Goal: Find specific page/section: Find specific page/section

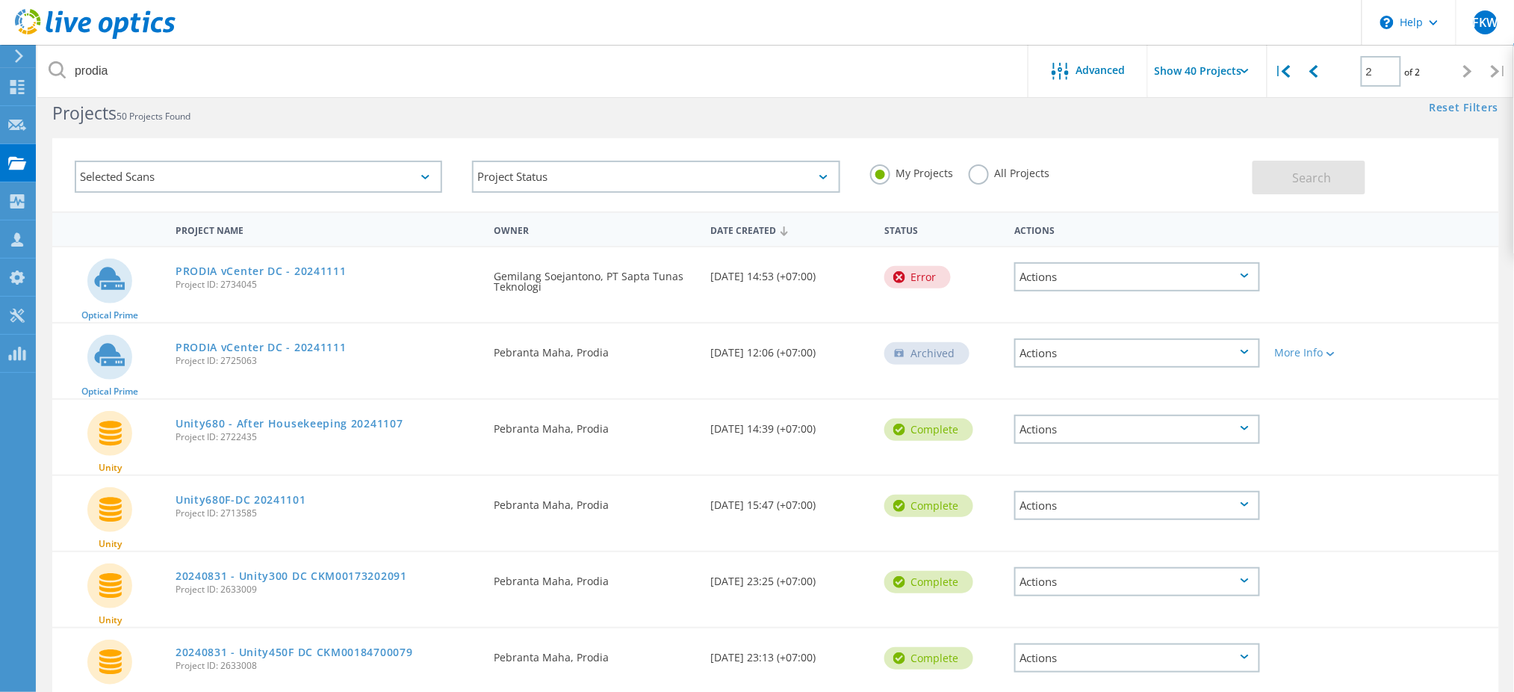
scroll to position [10, 0]
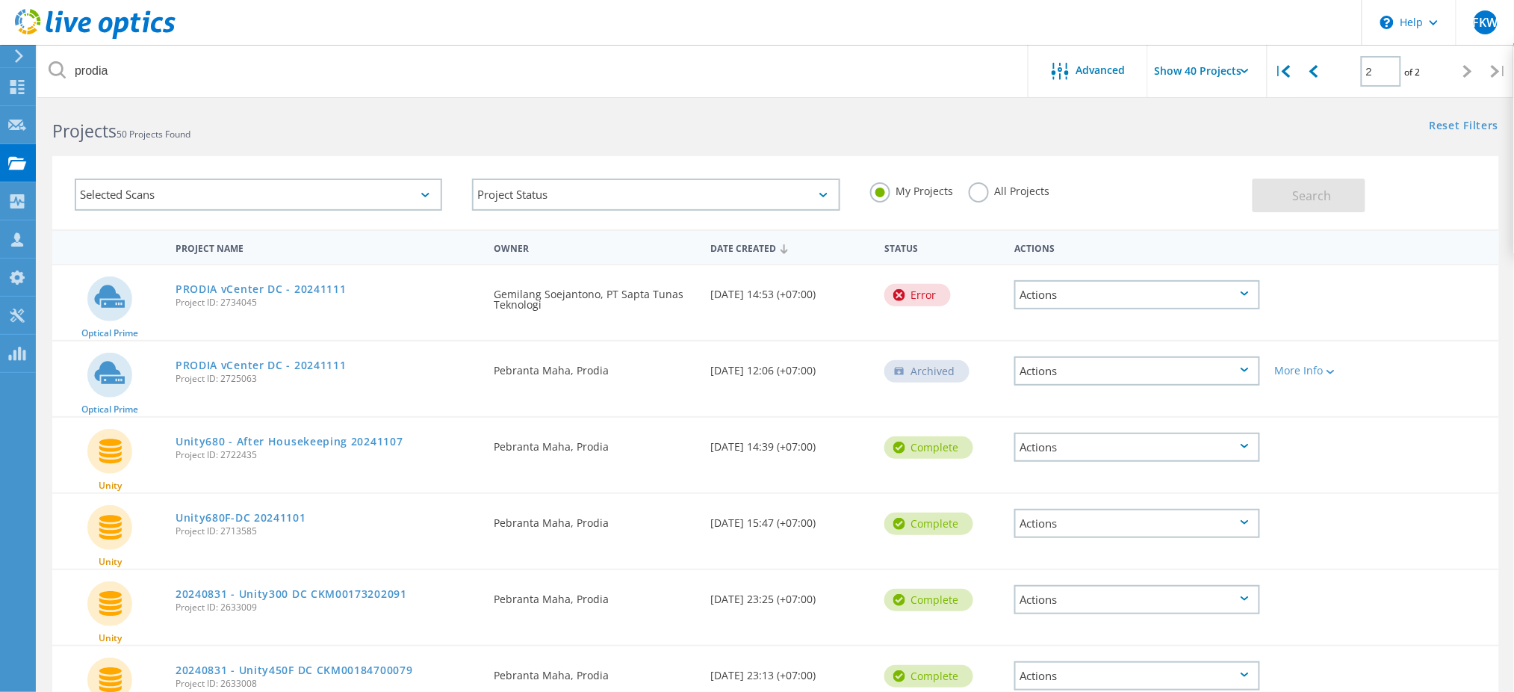
click at [627, 443] on div "Requested By [PERSON_NAME], Prodia" at bounding box center [594, 442] width 217 height 49
drag, startPoint x: 732, startPoint y: 331, endPoint x: 1318, endPoint y: 72, distance: 641.1
click at [1318, 72] on icon at bounding box center [1313, 71] width 9 height 13
type input "1"
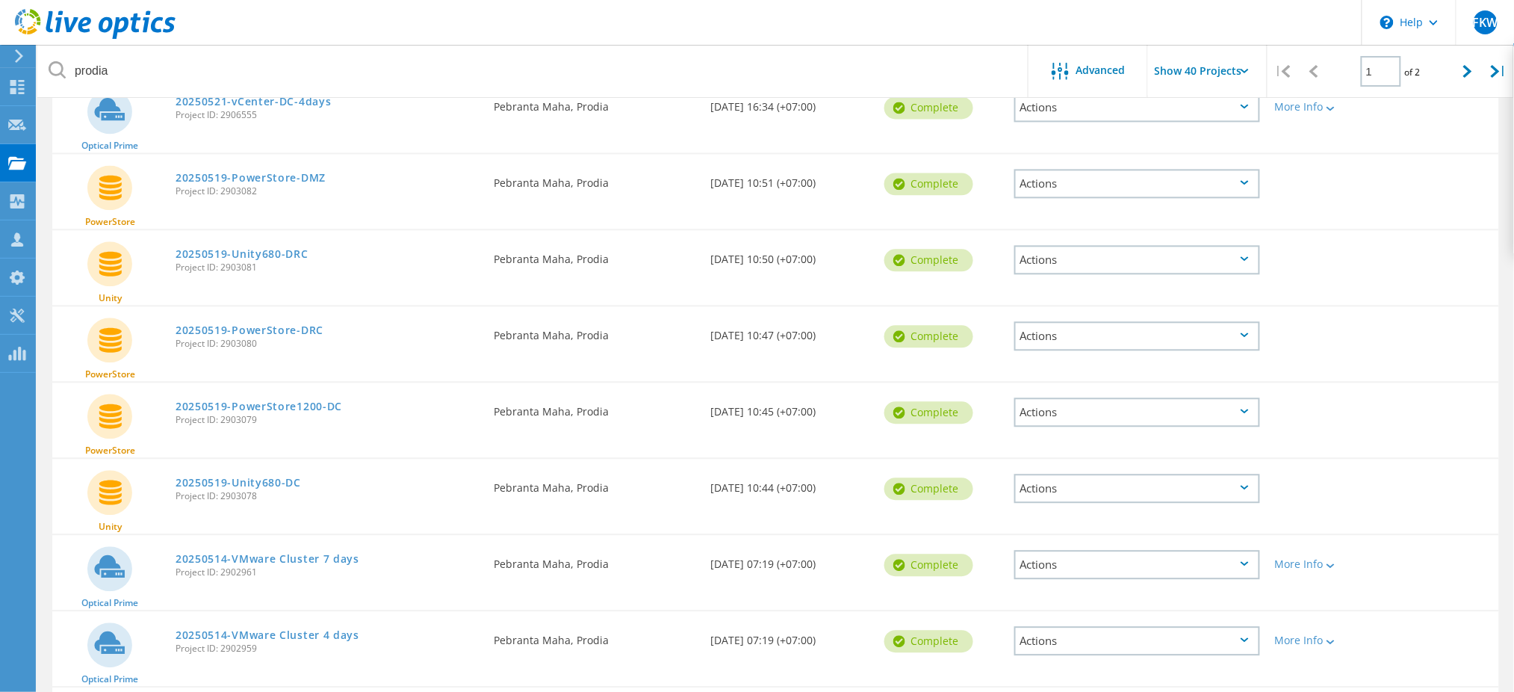
scroll to position [1110, 0]
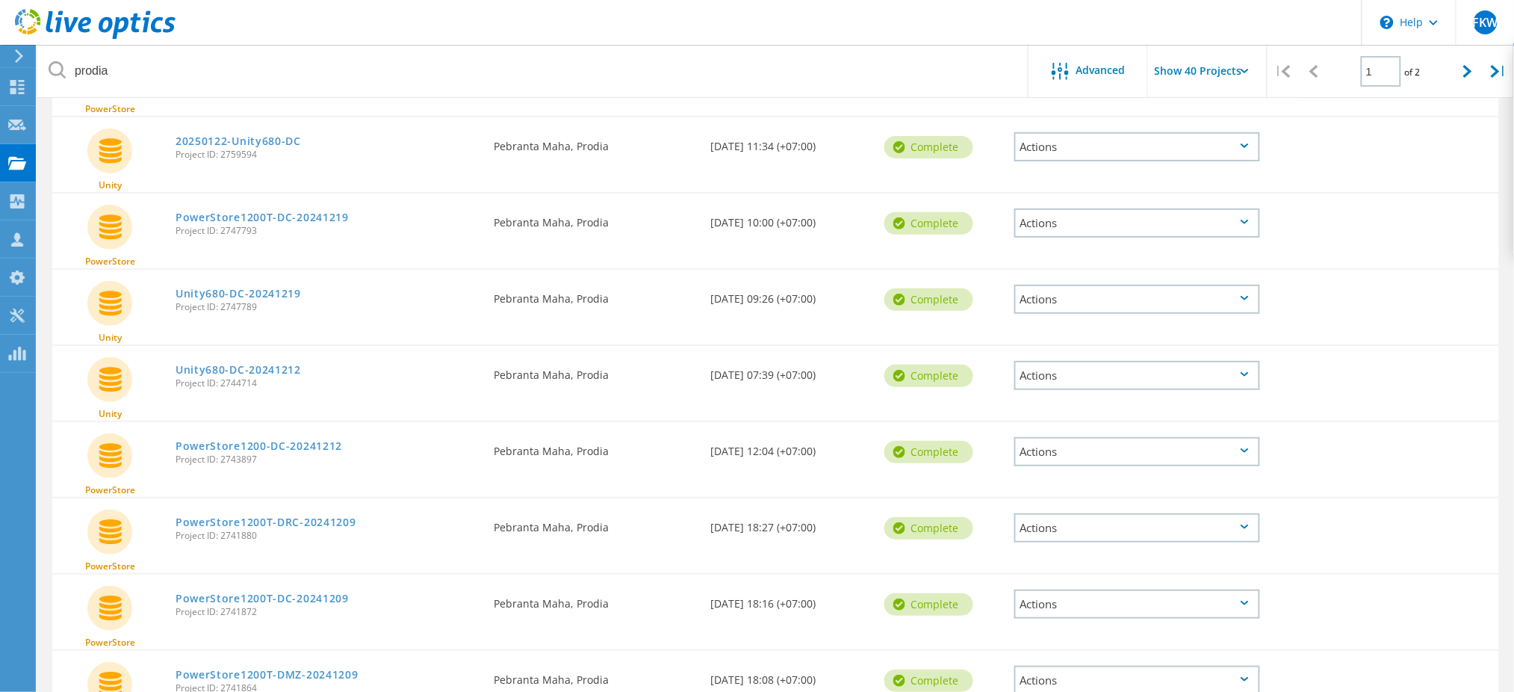
scroll to position [2659, 0]
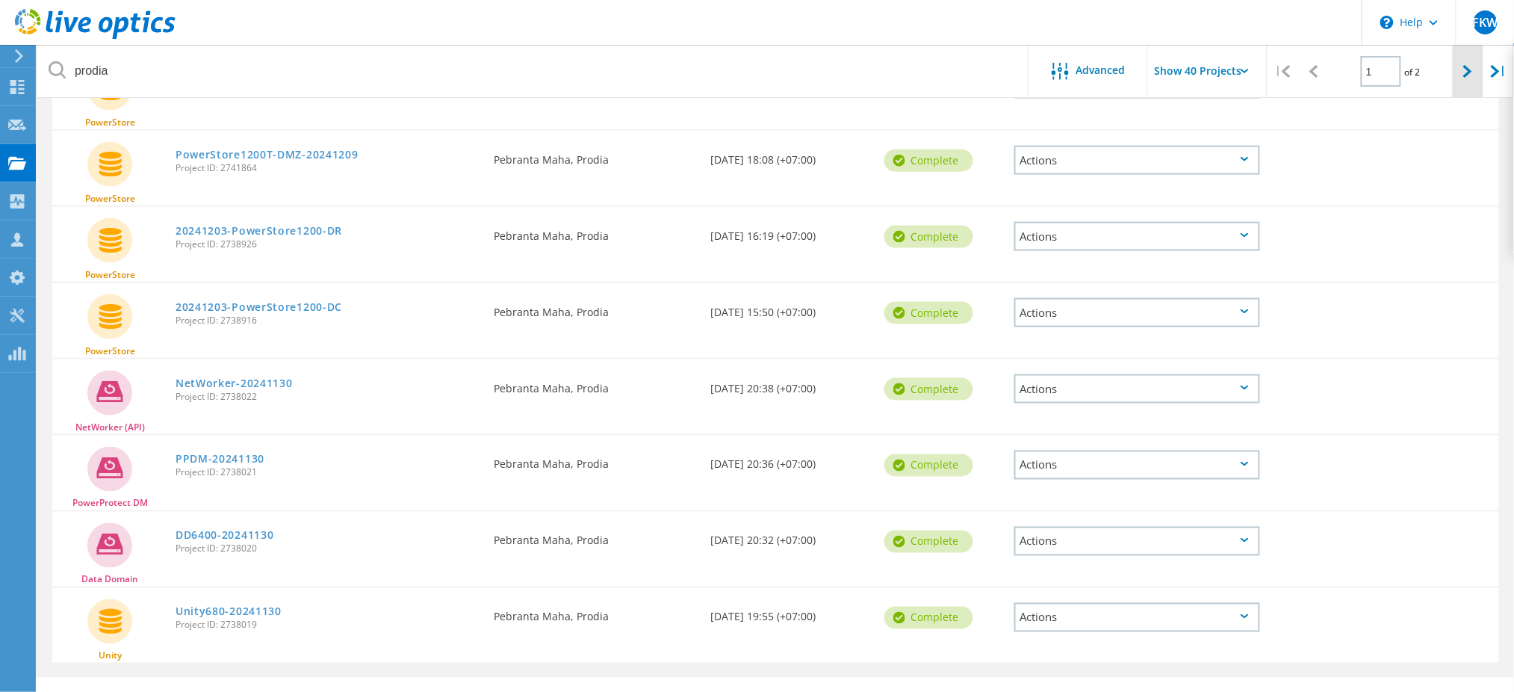
click at [1459, 72] on div at bounding box center [1468, 71] width 31 height 53
type input "2"
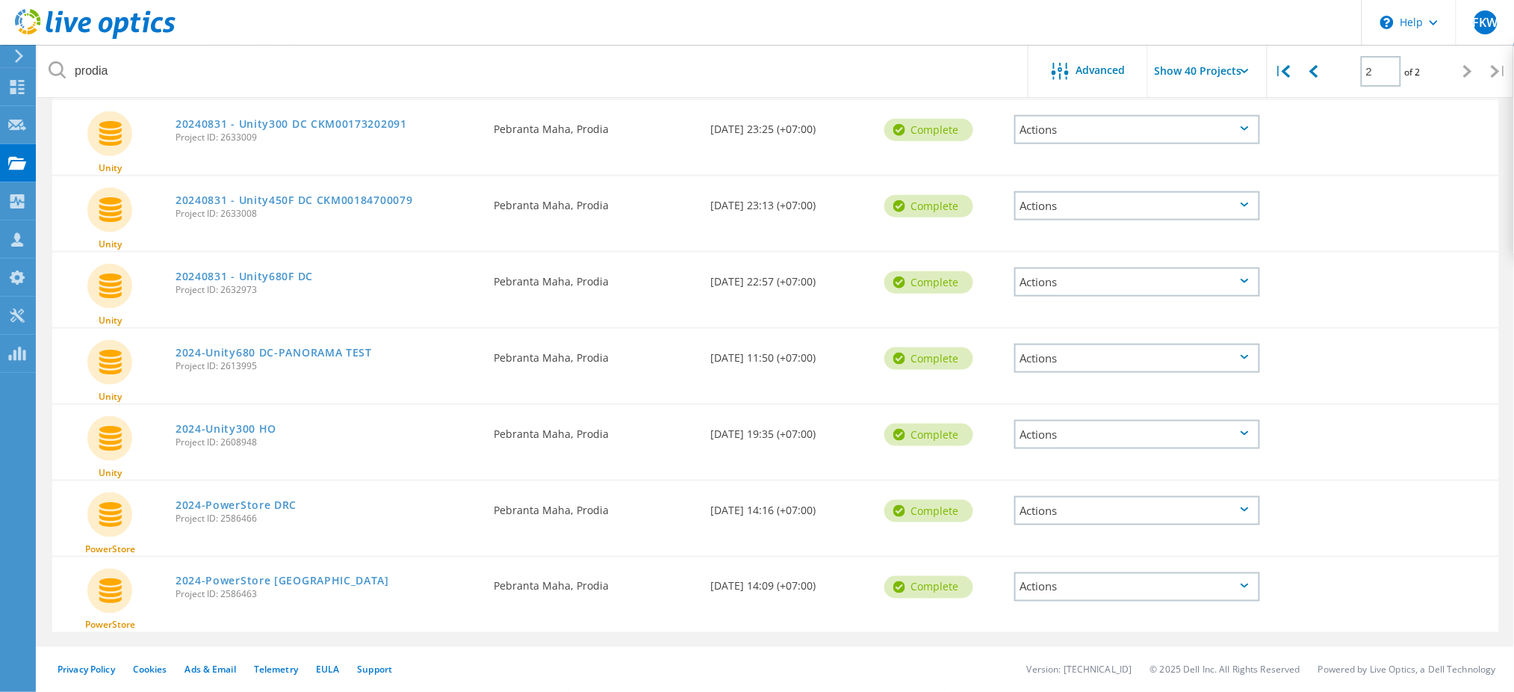
scroll to position [471, 0]
